Goal: Task Accomplishment & Management: Manage account settings

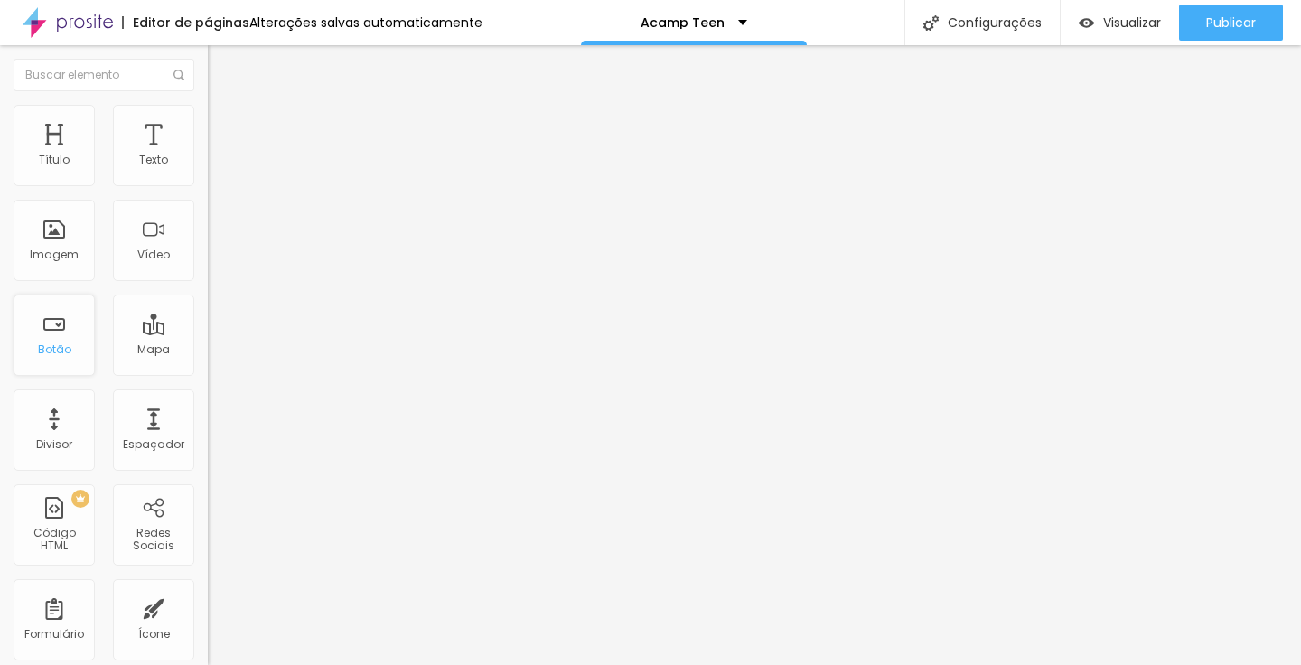
click at [57, 352] on div "Botão" at bounding box center [54, 349] width 33 height 13
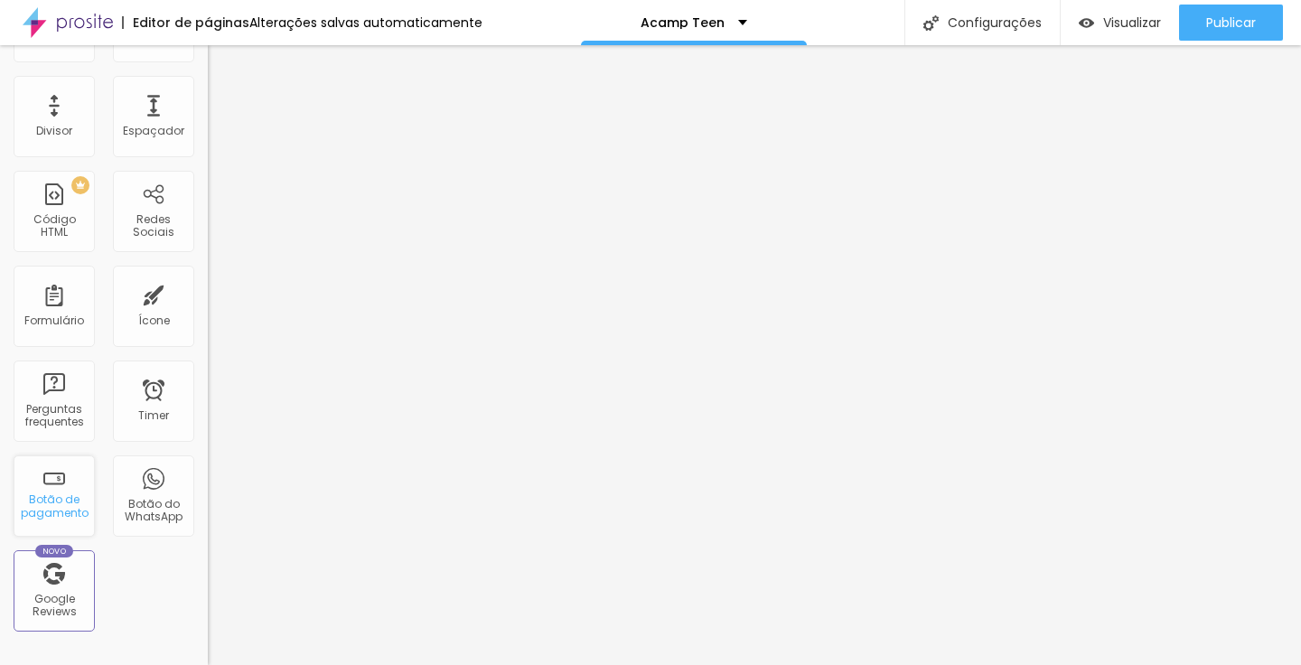
scroll to position [559, 0]
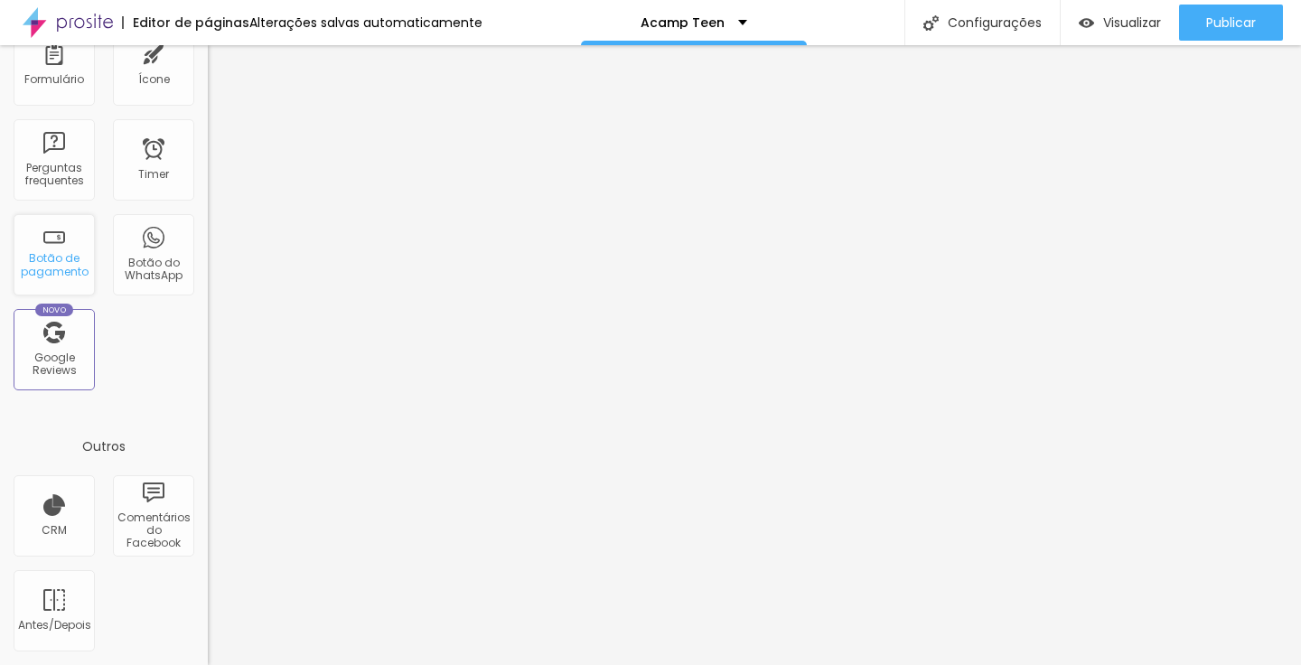
click at [88, 272] on div "Botão de pagamento" at bounding box center [53, 265] width 71 height 26
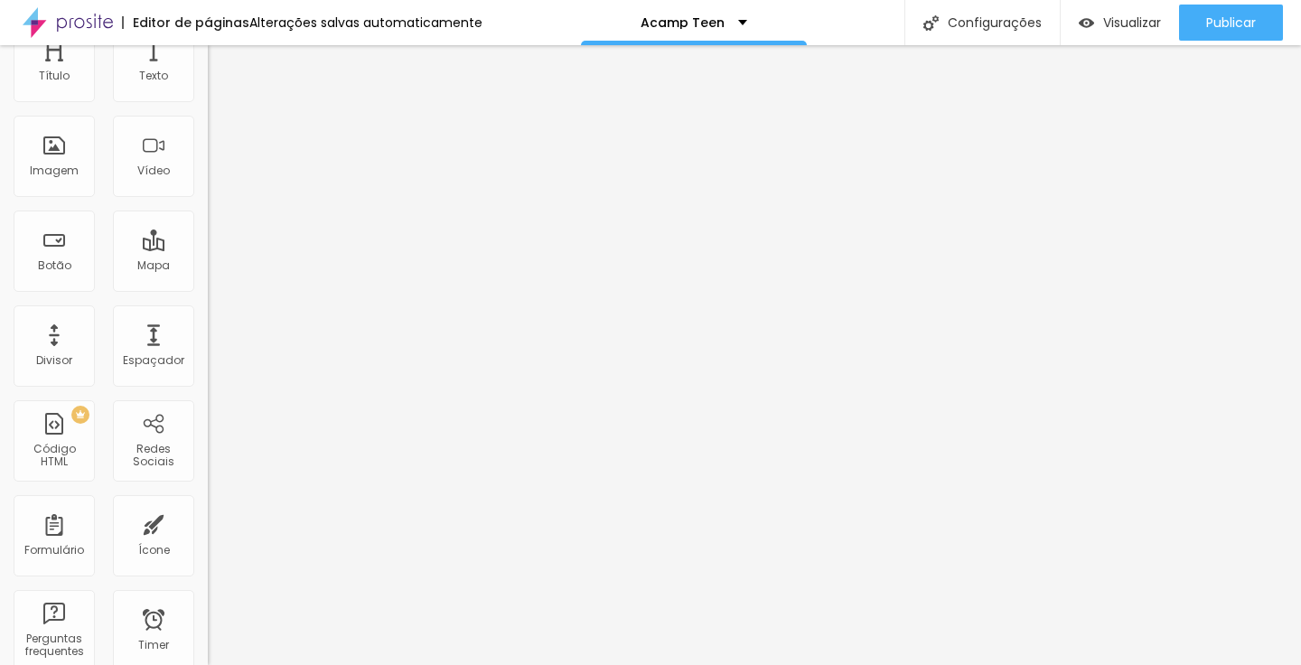
scroll to position [0, 0]
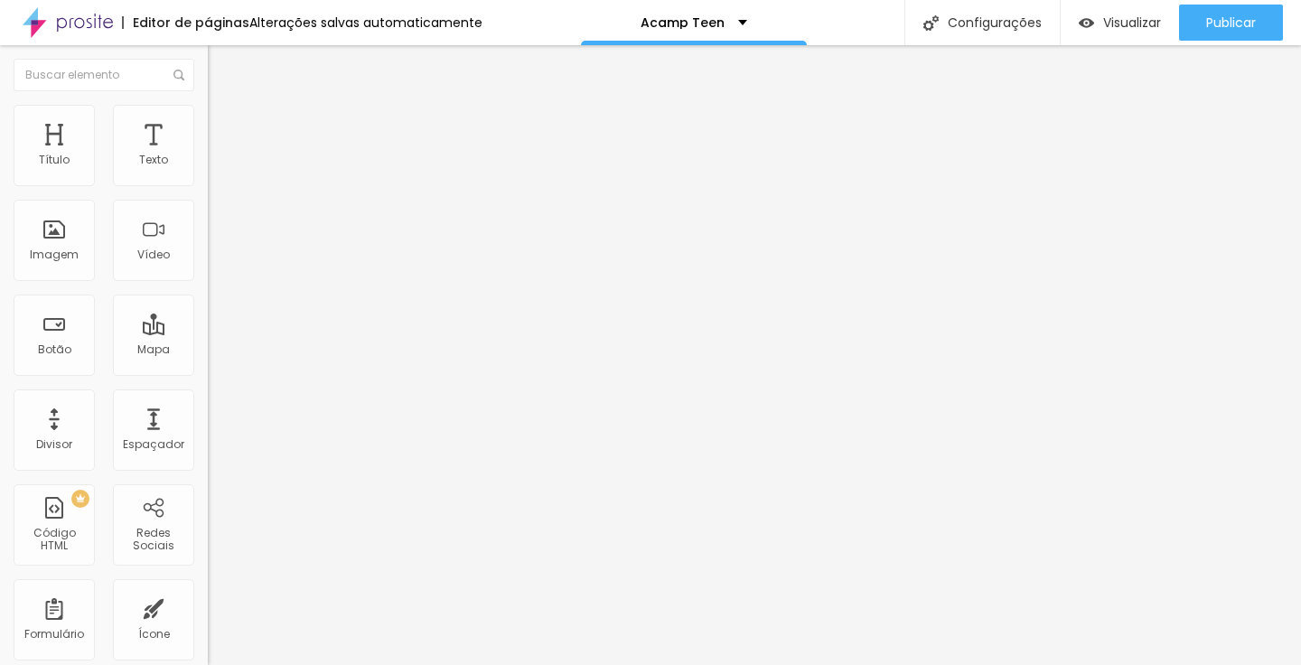
click at [208, 124] on img at bounding box center [216, 127] width 16 height 16
click at [208, 117] on img at bounding box center [216, 109] width 16 height 16
click at [208, 125] on li "Avançado" at bounding box center [312, 128] width 208 height 18
click at [221, 71] on img "button" at bounding box center [227, 73] width 13 height 14
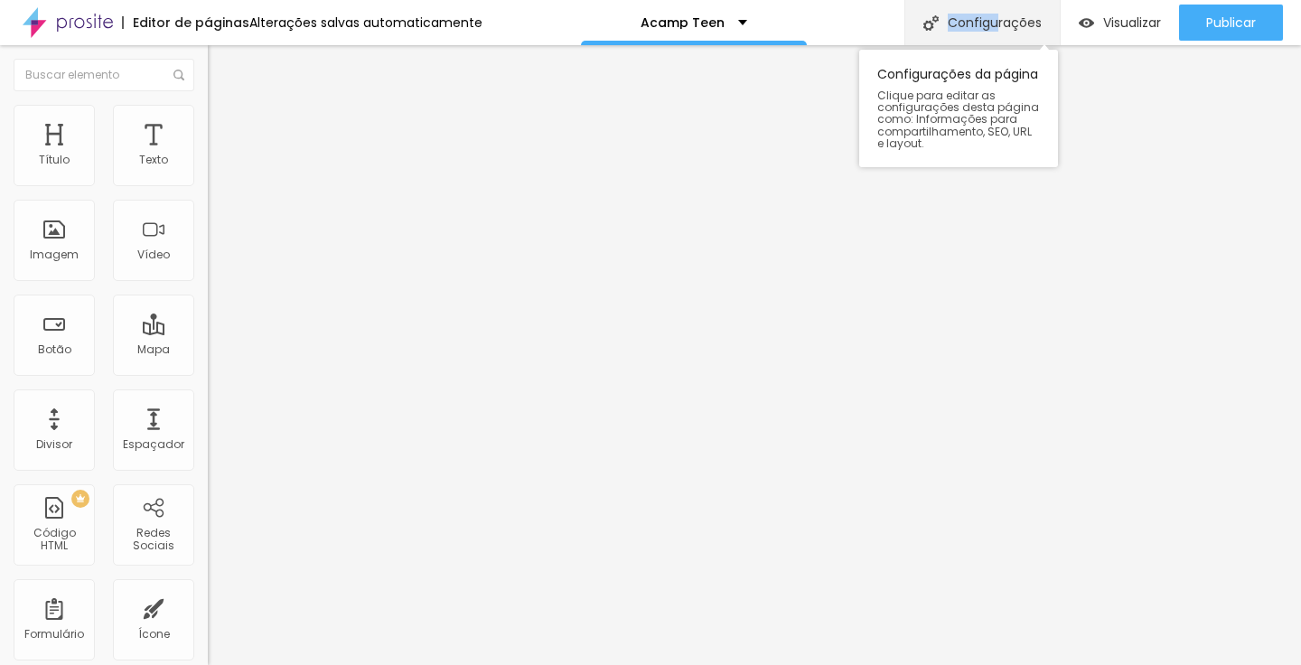
click at [996, 14] on div "Configurações" at bounding box center [982, 22] width 155 height 45
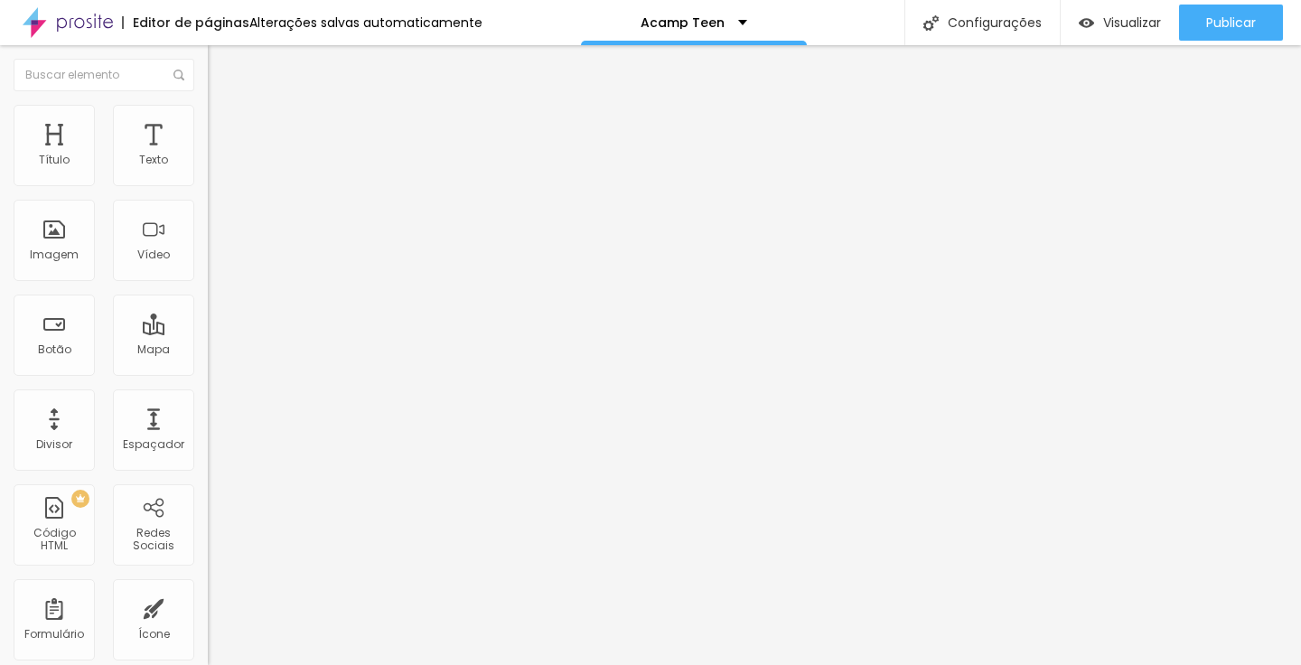
click at [224, 139] on span "Avançado" at bounding box center [254, 131] width 60 height 15
click at [224, 121] on span "Conteúdo" at bounding box center [252, 113] width 56 height 15
click at [208, 187] on img at bounding box center [213, 184] width 11 height 11
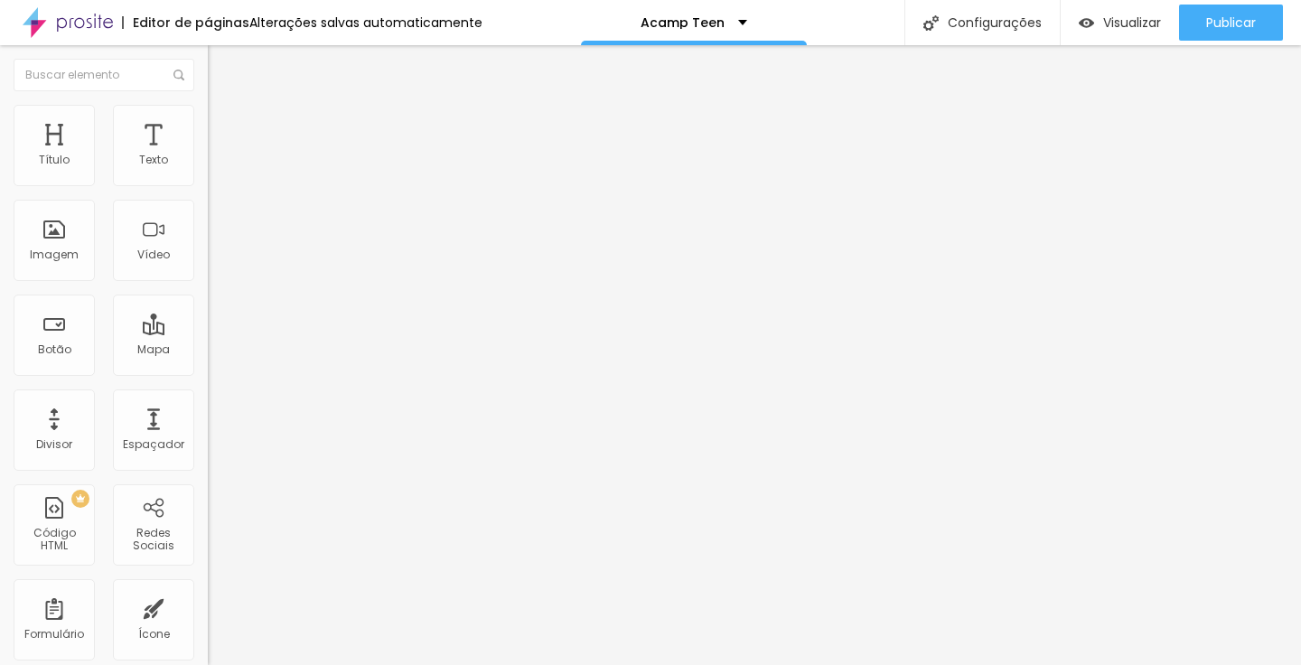
type input "Inscrição + Camisa"
drag, startPoint x: 591, startPoint y: 138, endPoint x: 578, endPoint y: 136, distance: 12.8
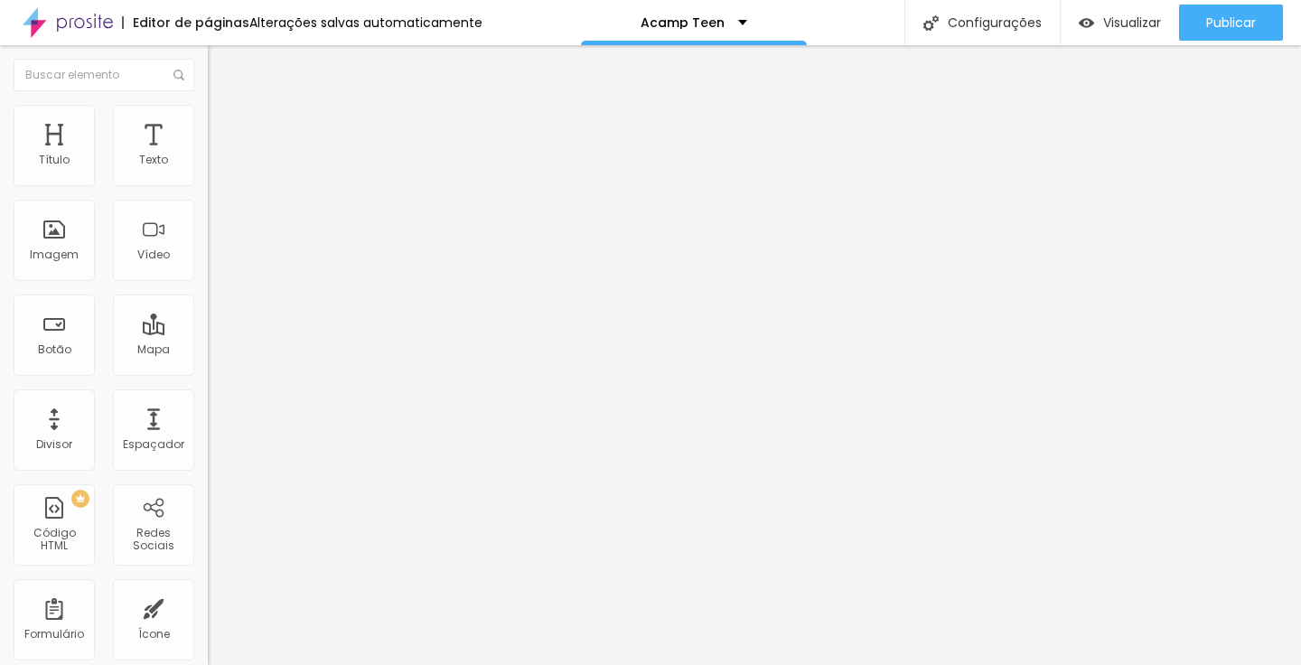
type input "R$ 250,00"
type textarea "Inscrição do Acamp Teen + Camisa"
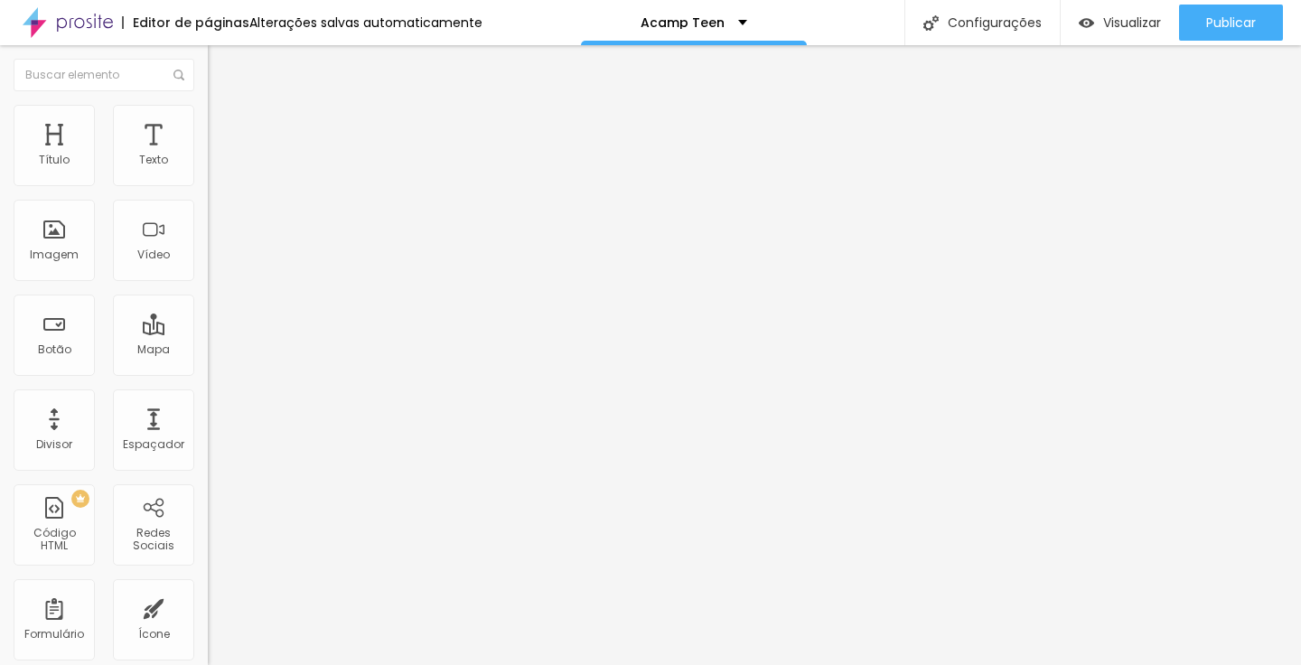
click at [1113, 29] on span "Visualizar" at bounding box center [1132, 22] width 58 height 14
